Goal: Task Accomplishment & Management: Manage account settings

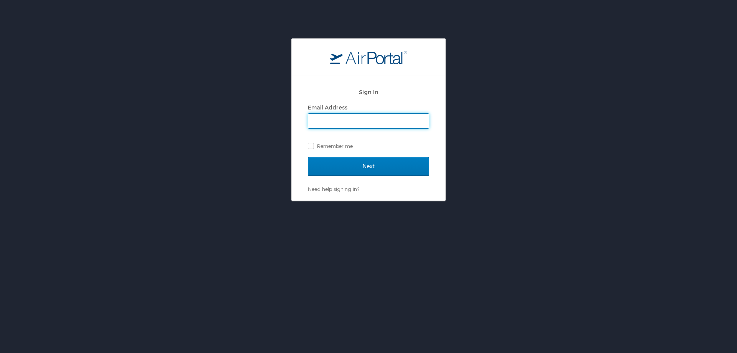
click at [310, 120] on input "Email Address" at bounding box center [368, 121] width 121 height 15
type input "Mary.roe@peopletec.com"
click at [308, 157] on input "Next" at bounding box center [368, 166] width 121 height 19
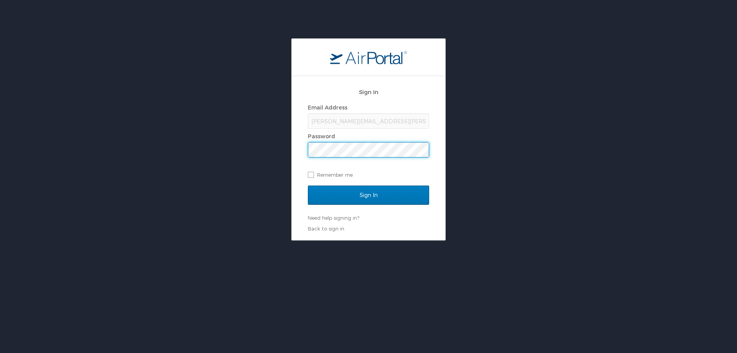
click at [308, 185] on input "Sign In" at bounding box center [368, 194] width 121 height 19
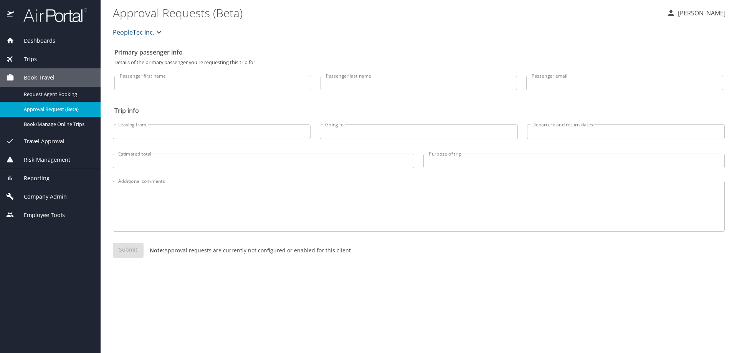
click at [53, 194] on span "Company Admin" at bounding box center [40, 196] width 53 height 8
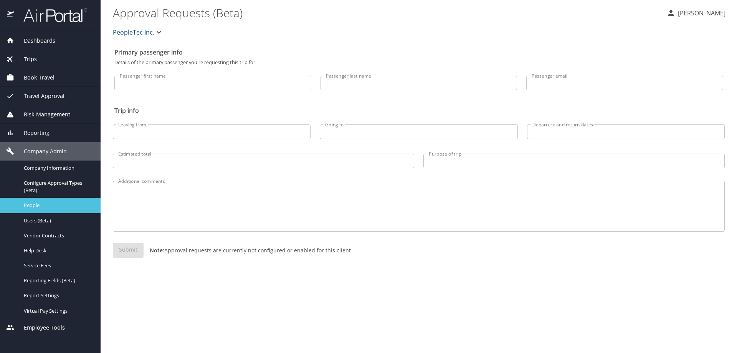
click at [41, 203] on span "People" at bounding box center [58, 205] width 68 height 7
